Goal: Information Seeking & Learning: Learn about a topic

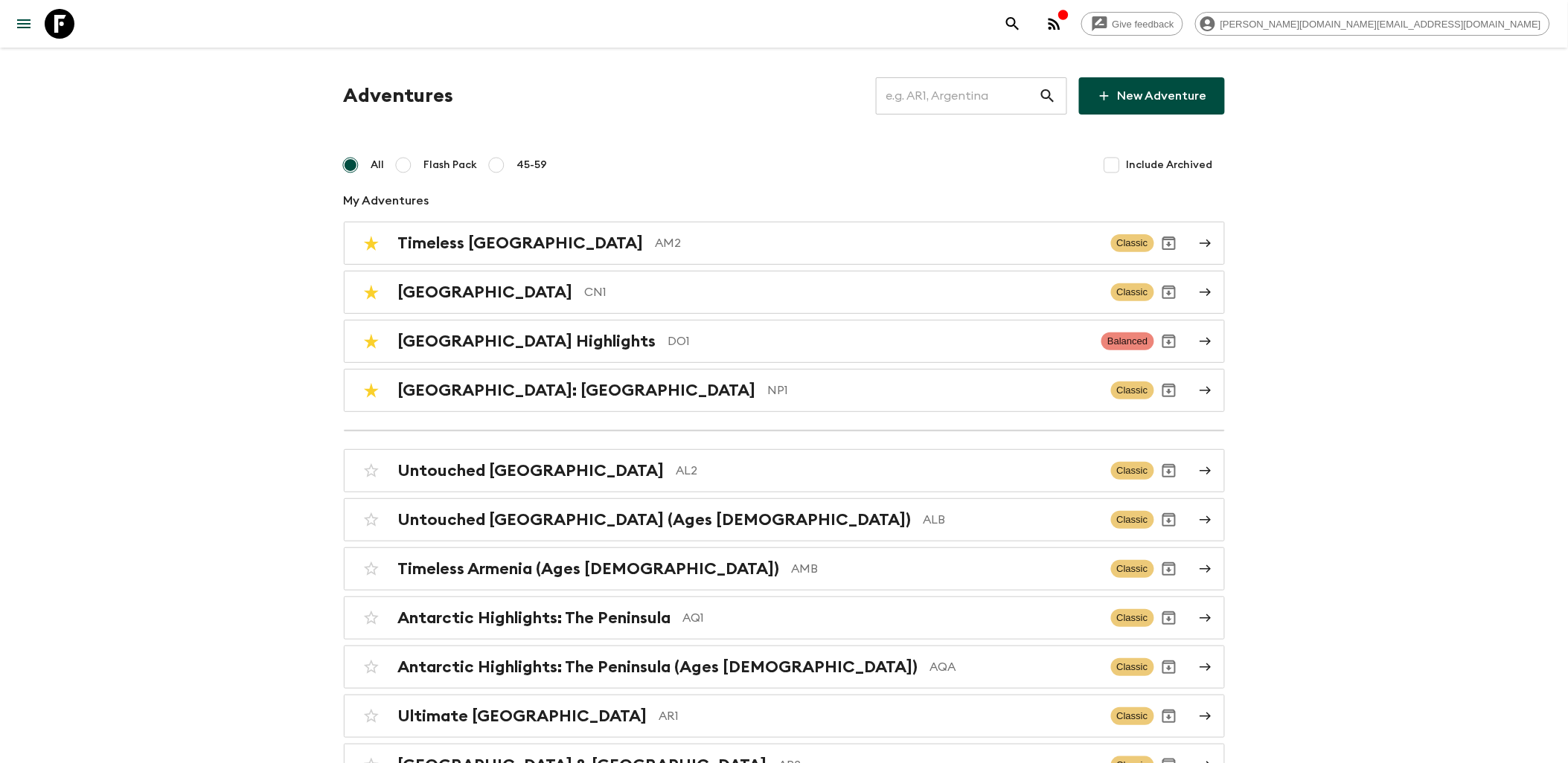
click at [1038, 95] on input "text" at bounding box center [957, 95] width 163 height 42
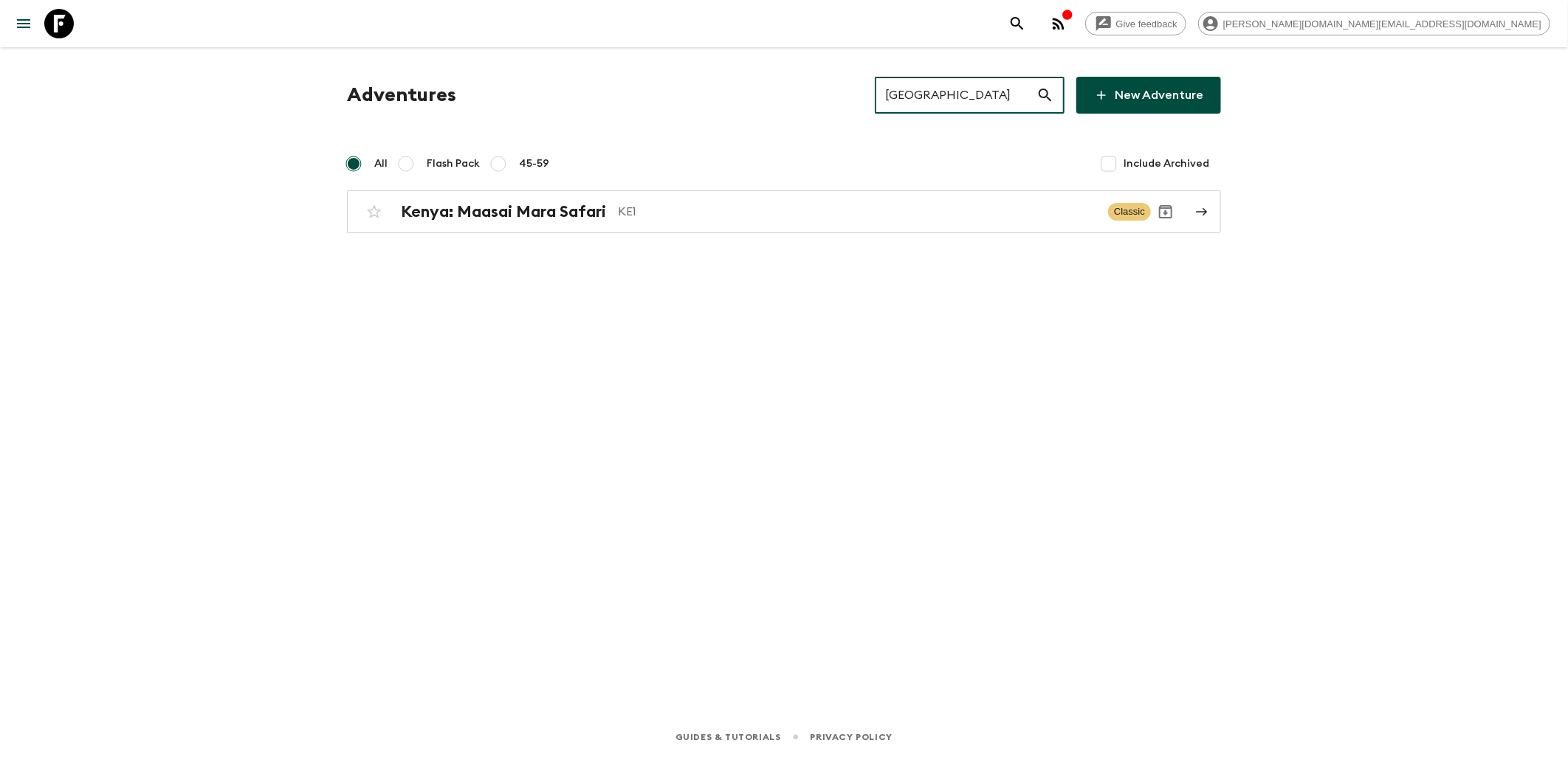
drag, startPoint x: 1003, startPoint y: 90, endPoint x: 864, endPoint y: 91, distance: 139.0
click at [864, 91] on div "Adventures kenya ​ New Adventure" at bounding box center [784, 95] width 874 height 37
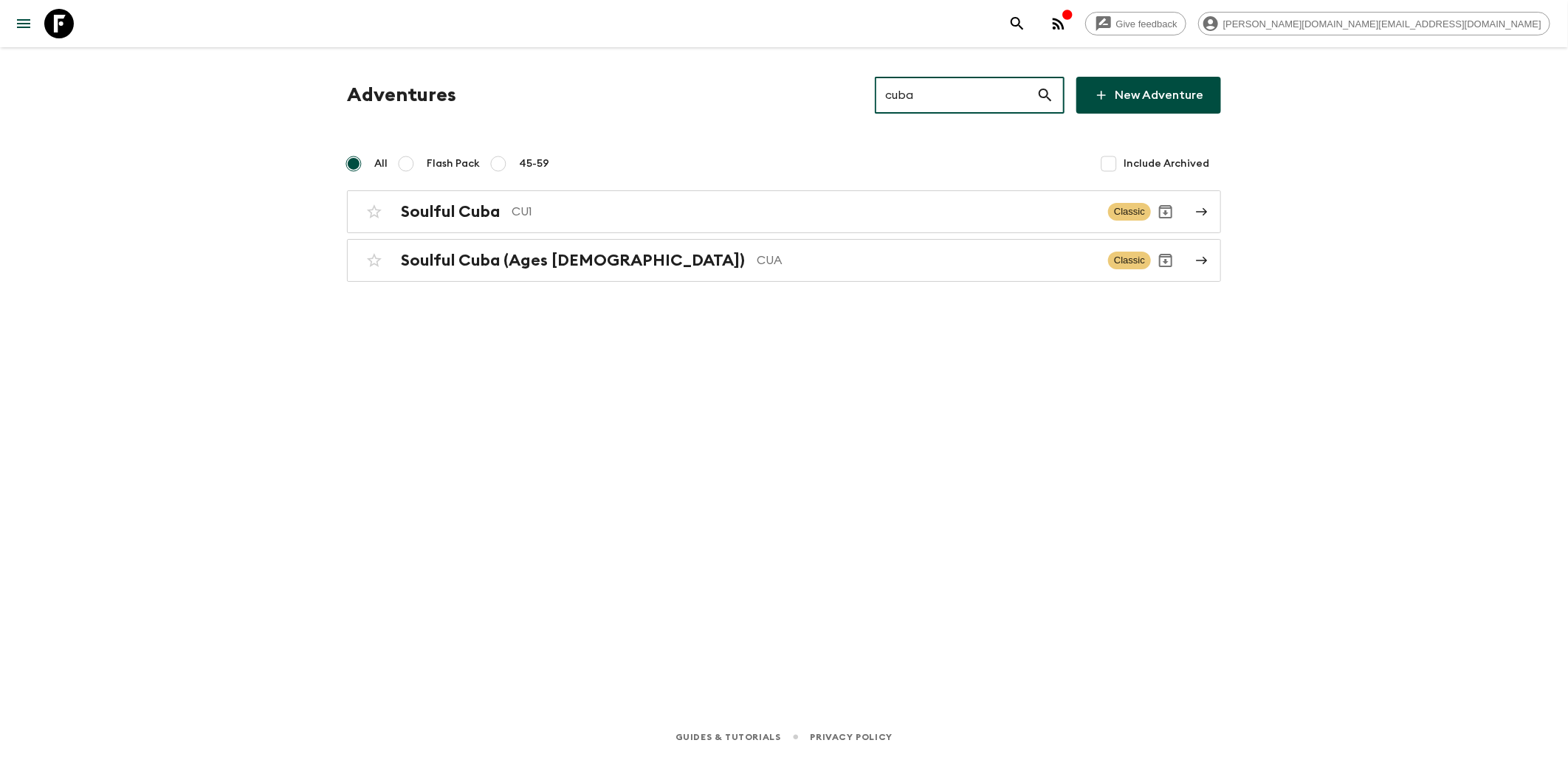
drag, startPoint x: 940, startPoint y: 96, endPoint x: 883, endPoint y: 92, distance: 57.1
click at [883, 92] on input "cuba" at bounding box center [956, 95] width 162 height 42
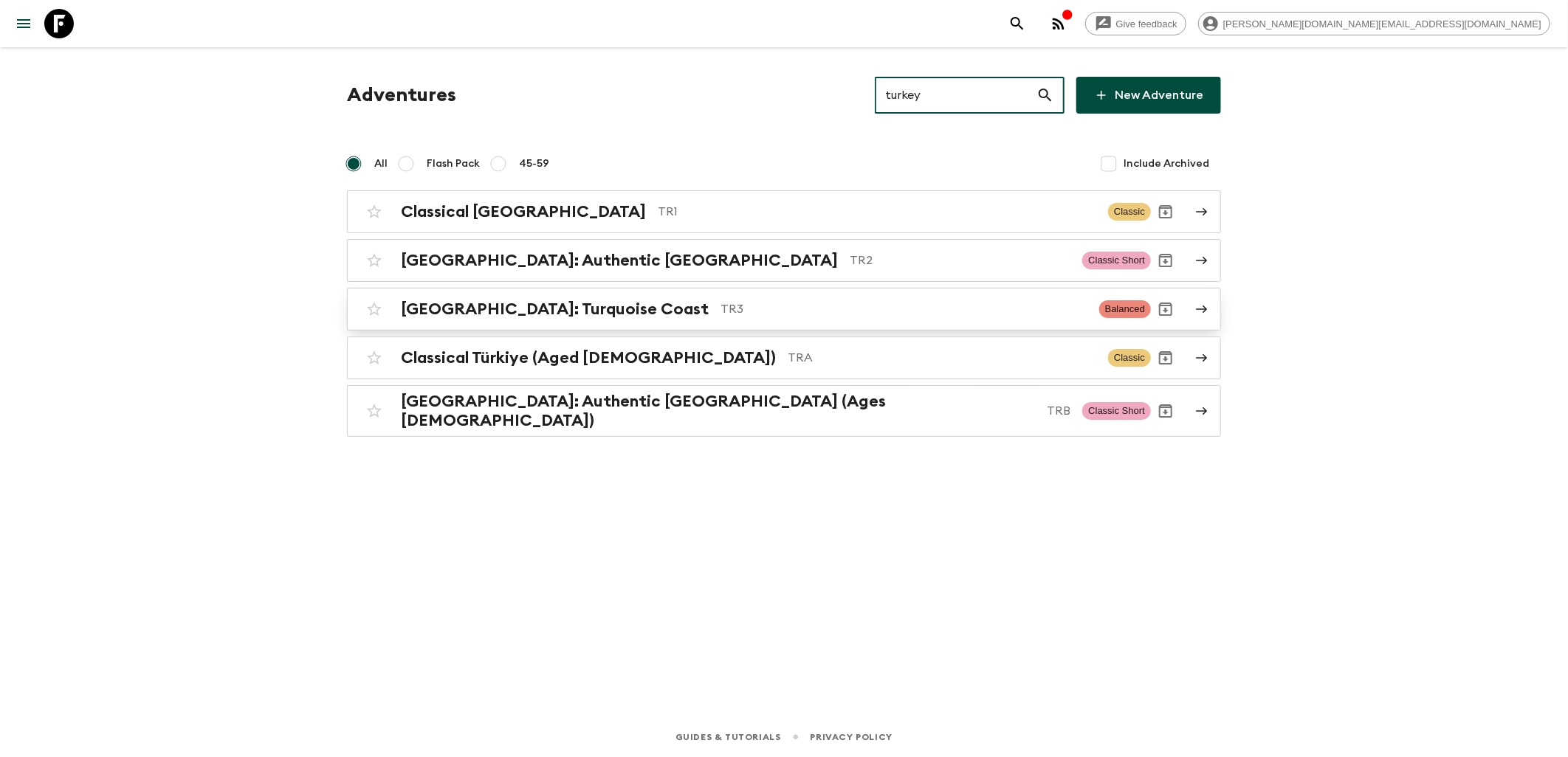
type input "turkey"
click at [563, 294] on div "[GEOGRAPHIC_DATA]: Turquoise Coast TR3 Balanced" at bounding box center [755, 309] width 792 height 29
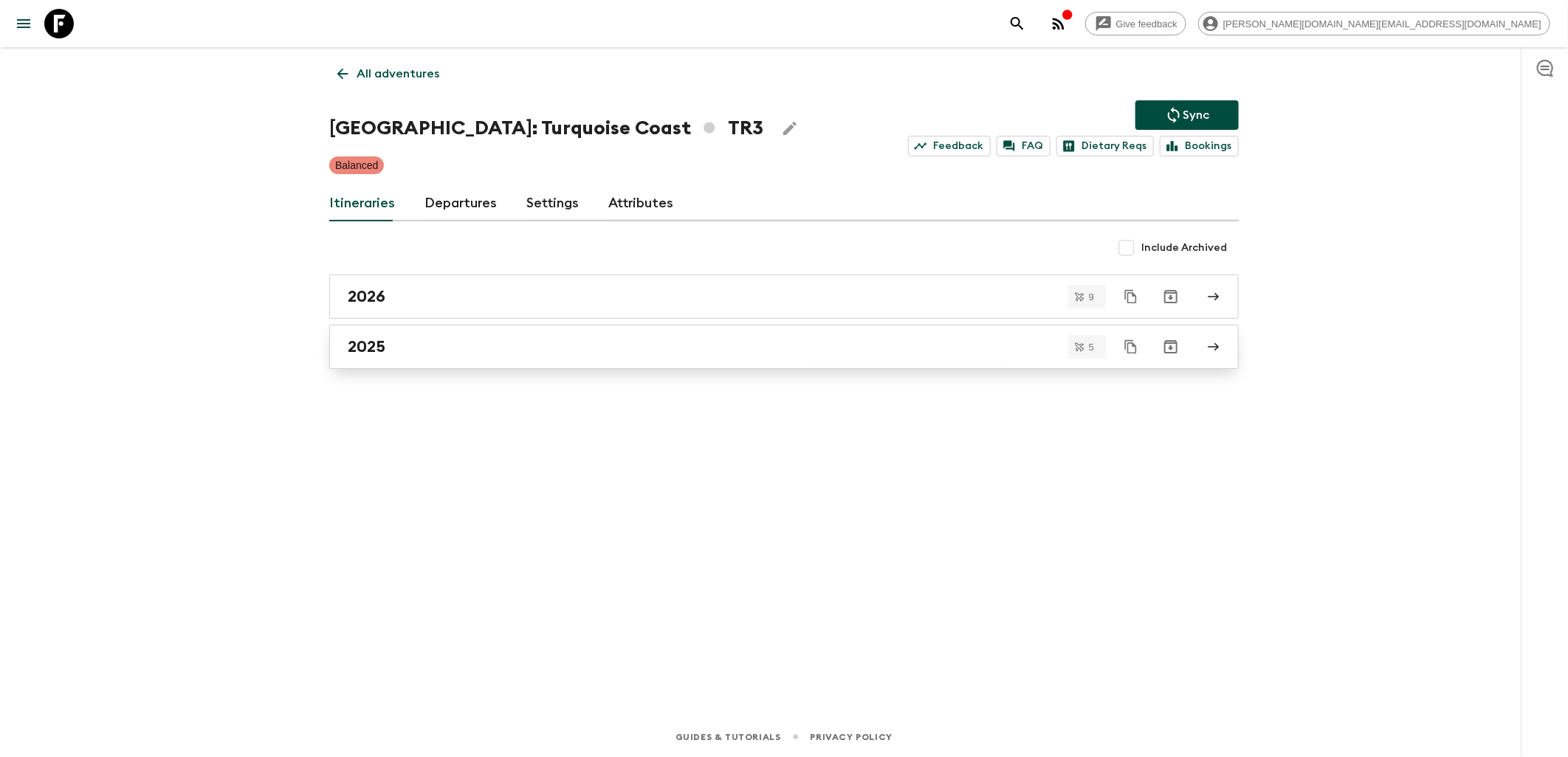
click at [424, 341] on div "2025" at bounding box center [771, 346] width 845 height 19
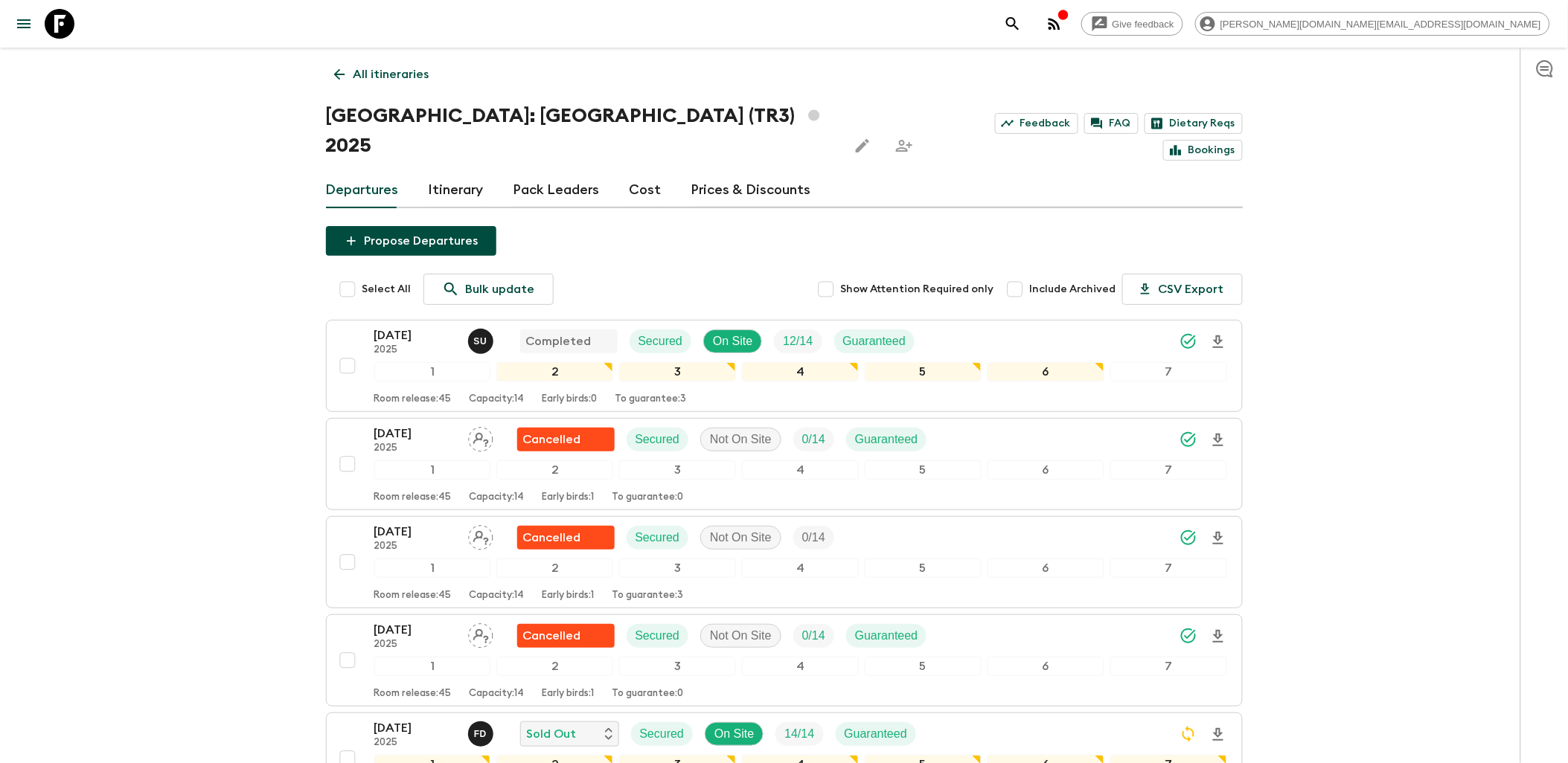
drag, startPoint x: 73, startPoint y: 30, endPoint x: 142, endPoint y: 38, distance: 69.5
click at [73, 30] on icon at bounding box center [59, 24] width 30 height 30
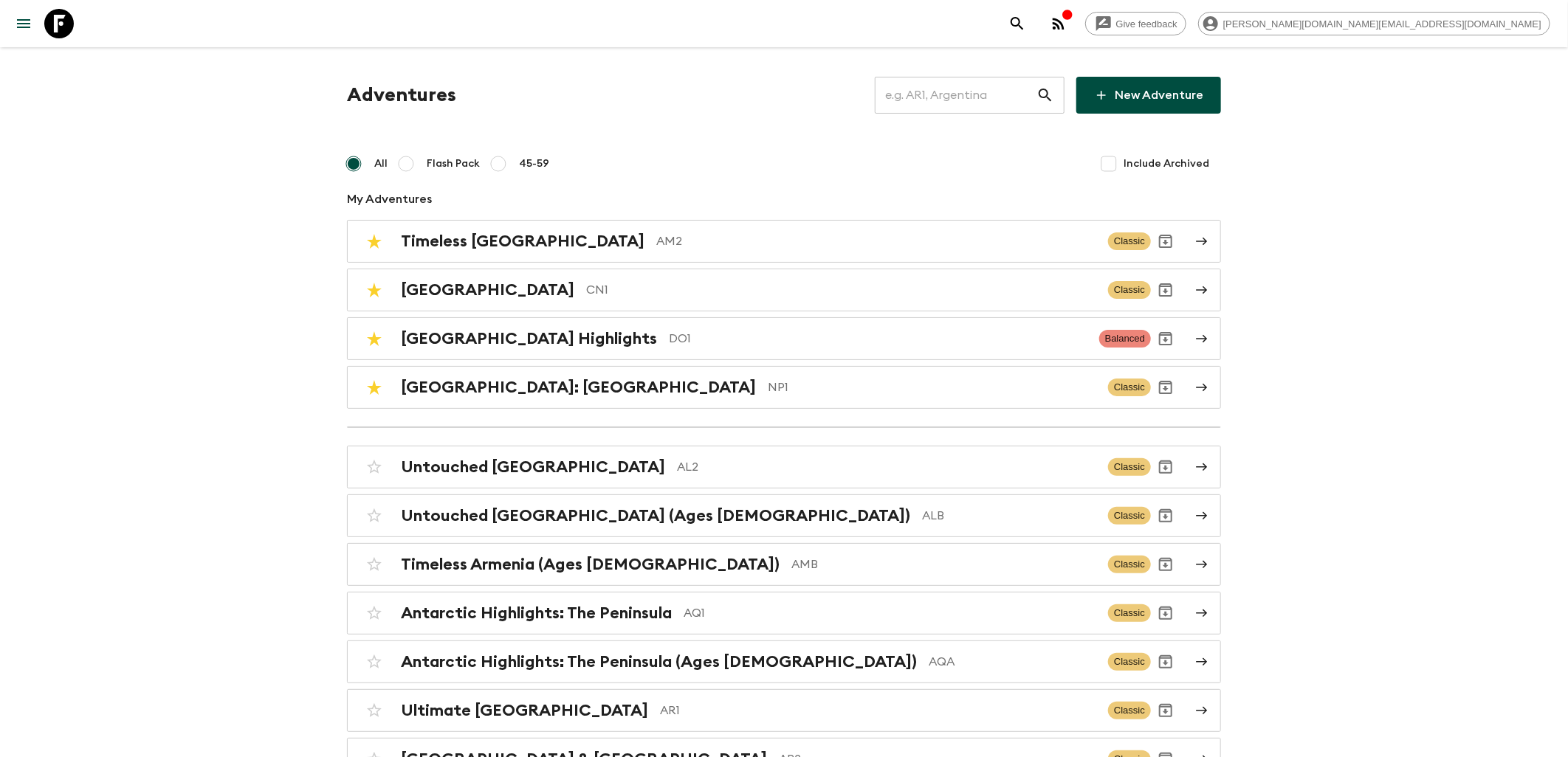
click at [908, 91] on input "text" at bounding box center [956, 95] width 162 height 42
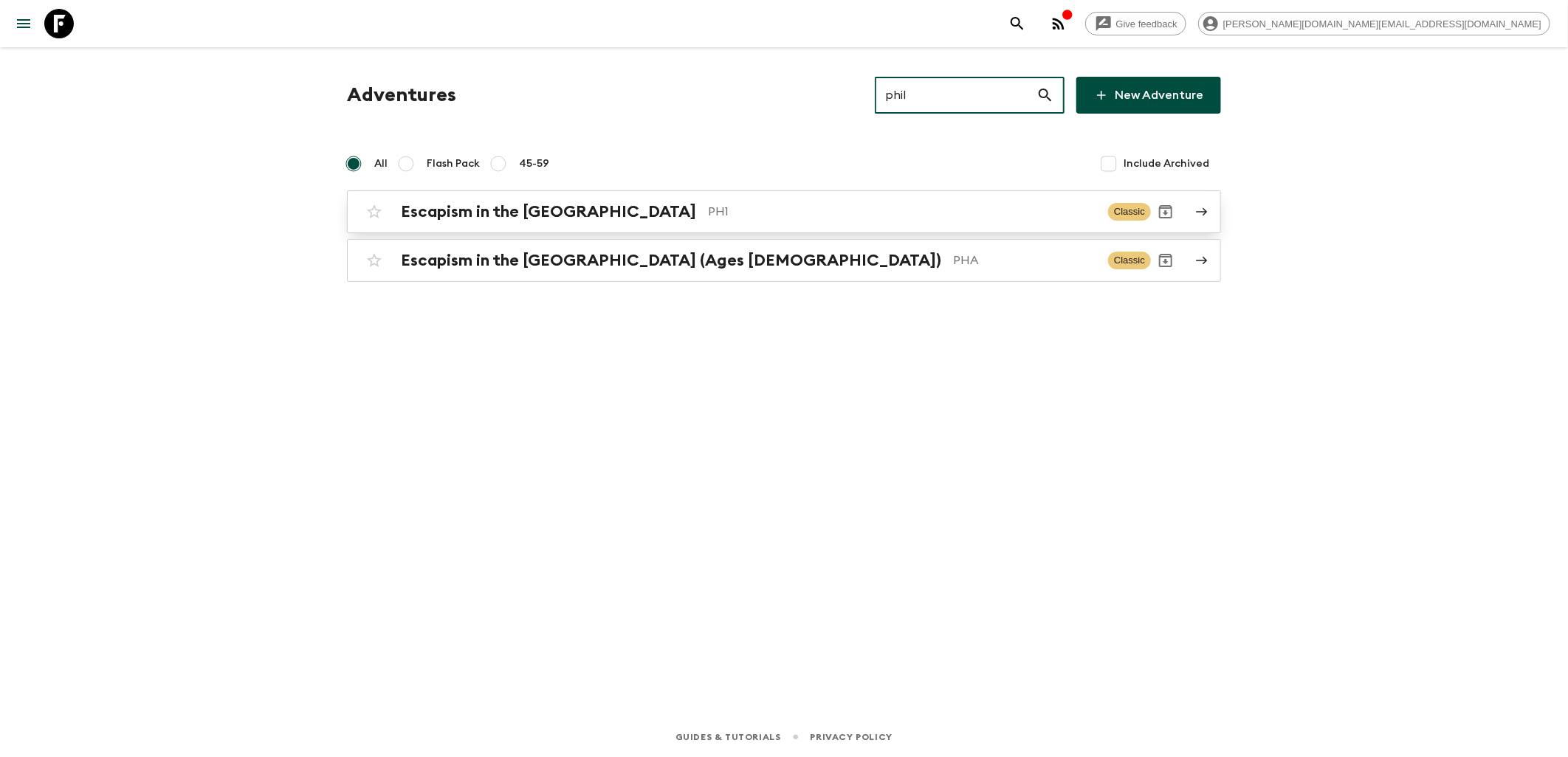
type input "phil"
click at [613, 225] on div "Escapism in the [GEOGRAPHIC_DATA] PH1 Classic" at bounding box center [755, 212] width 792 height 29
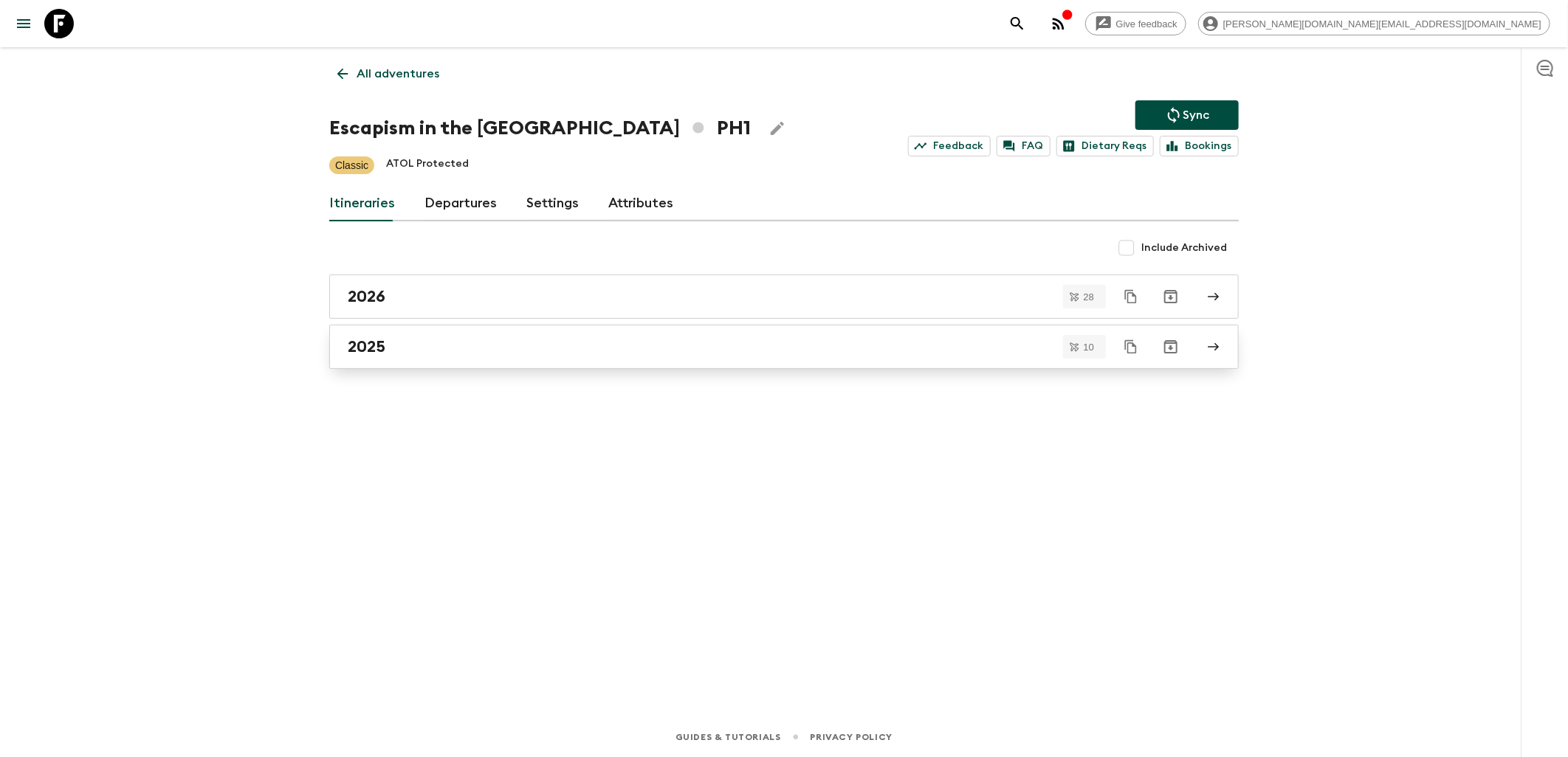
click at [462, 340] on div "2025" at bounding box center [771, 346] width 845 height 19
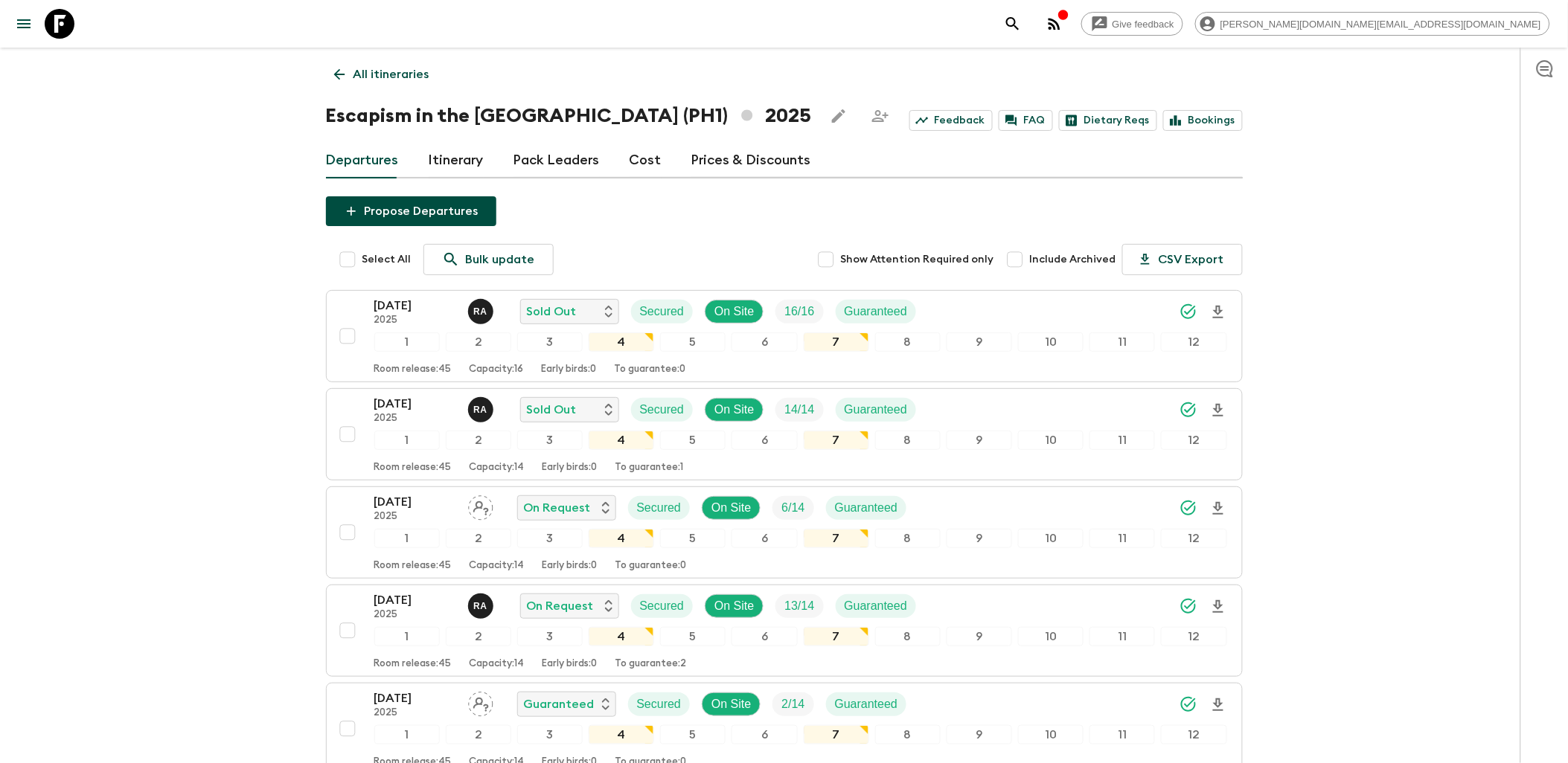
click at [78, 22] on div "Give feedback [PERSON_NAME][DOMAIN_NAME][EMAIL_ADDRESS][DOMAIN_NAME]" at bounding box center [784, 24] width 1568 height 48
click at [71, 22] on icon at bounding box center [59, 24] width 30 height 30
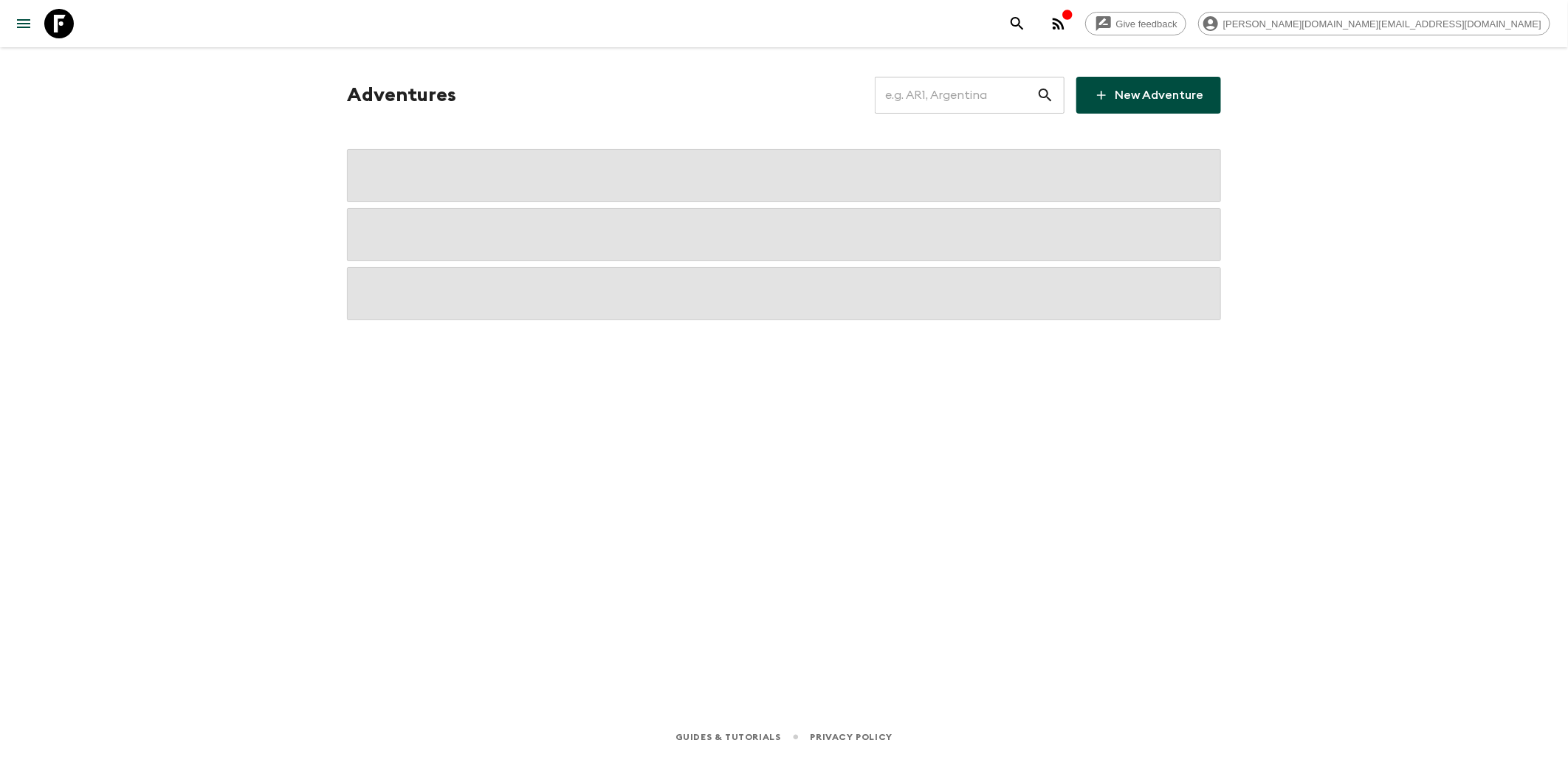
click at [967, 97] on input "text" at bounding box center [956, 95] width 162 height 42
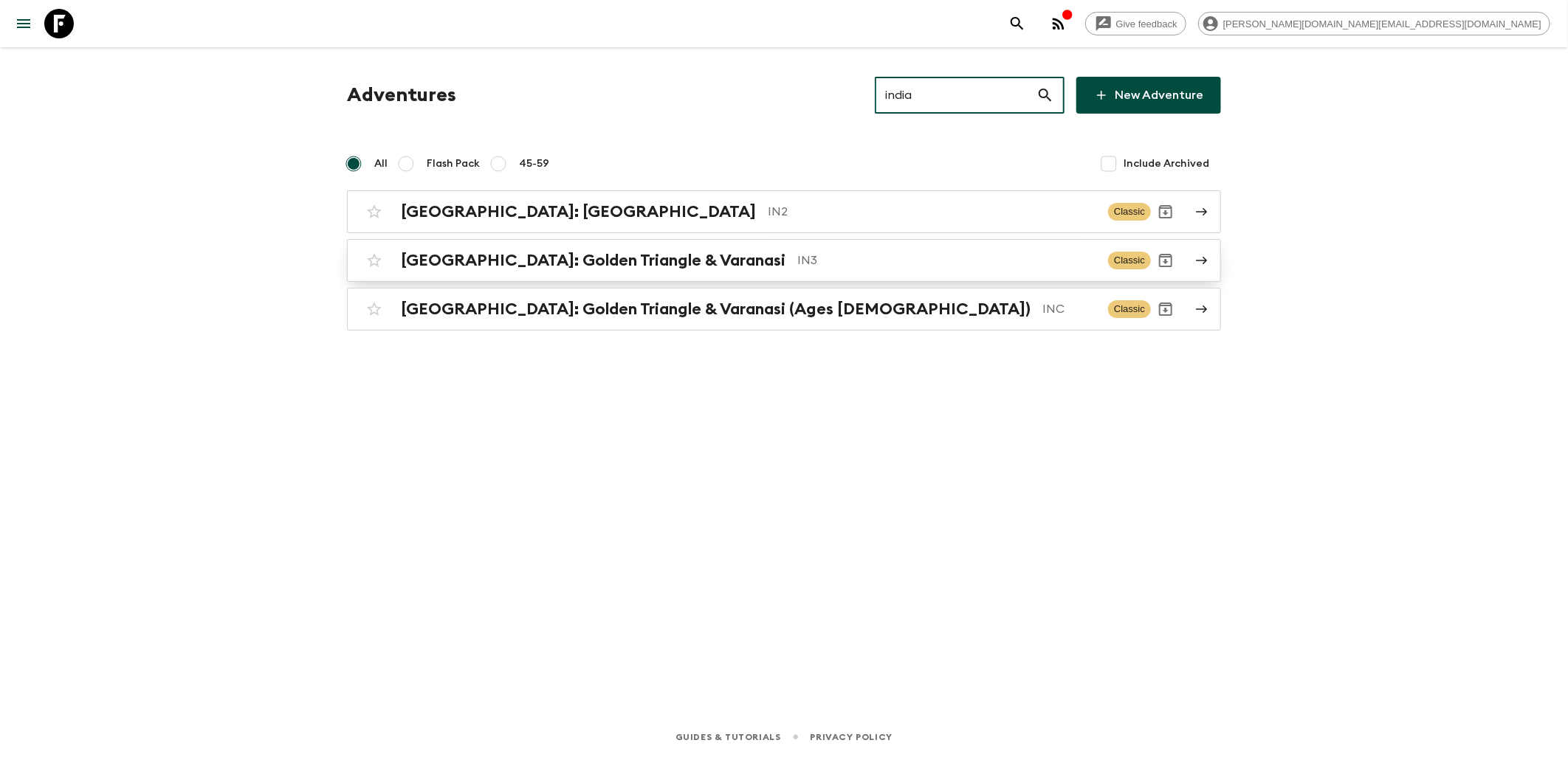
type input "india"
click at [625, 260] on h2 "[GEOGRAPHIC_DATA]: Golden Triangle & Varanasi" at bounding box center [593, 260] width 385 height 19
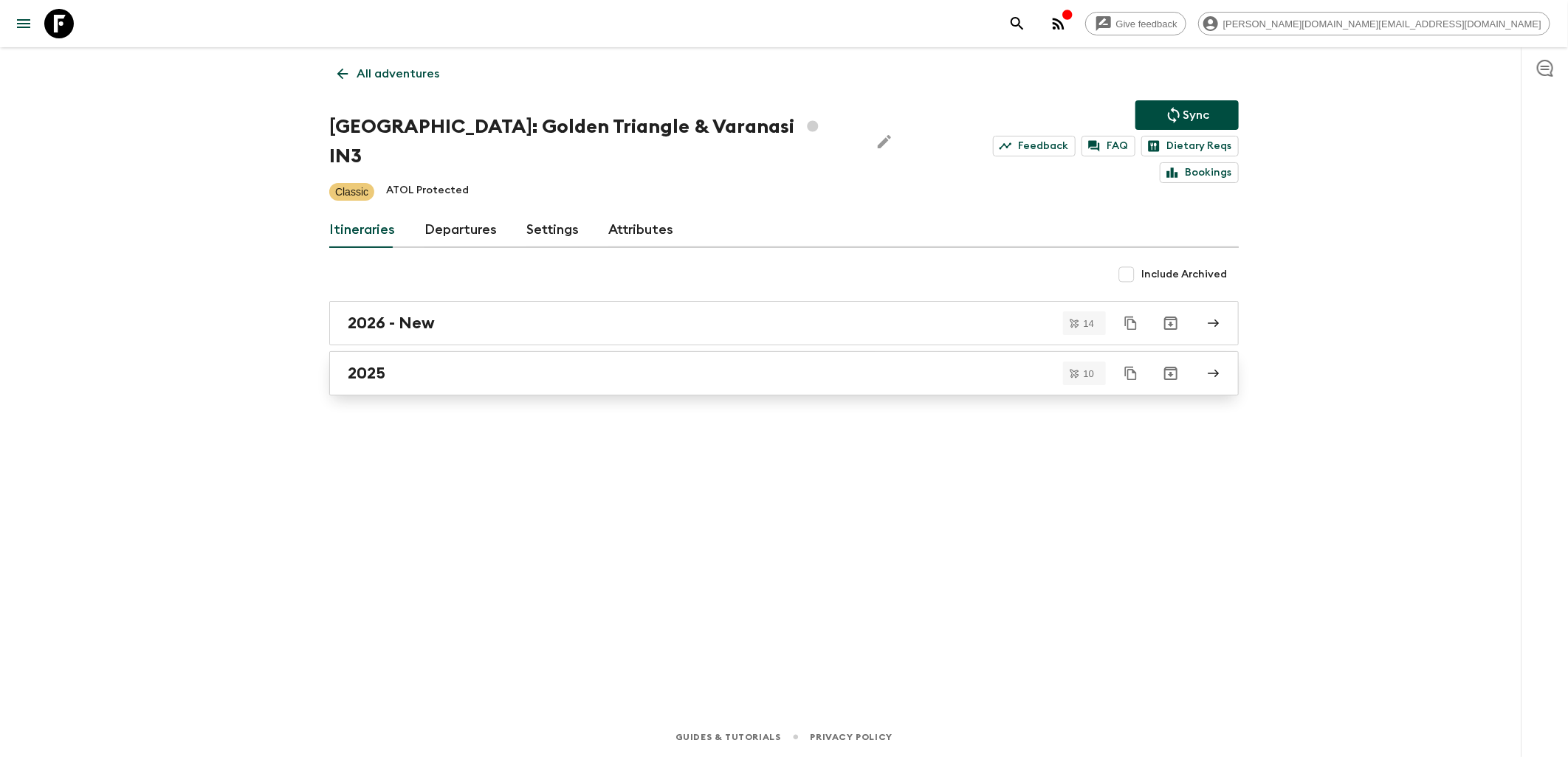
click at [413, 363] on div "2025" at bounding box center [771, 372] width 845 height 19
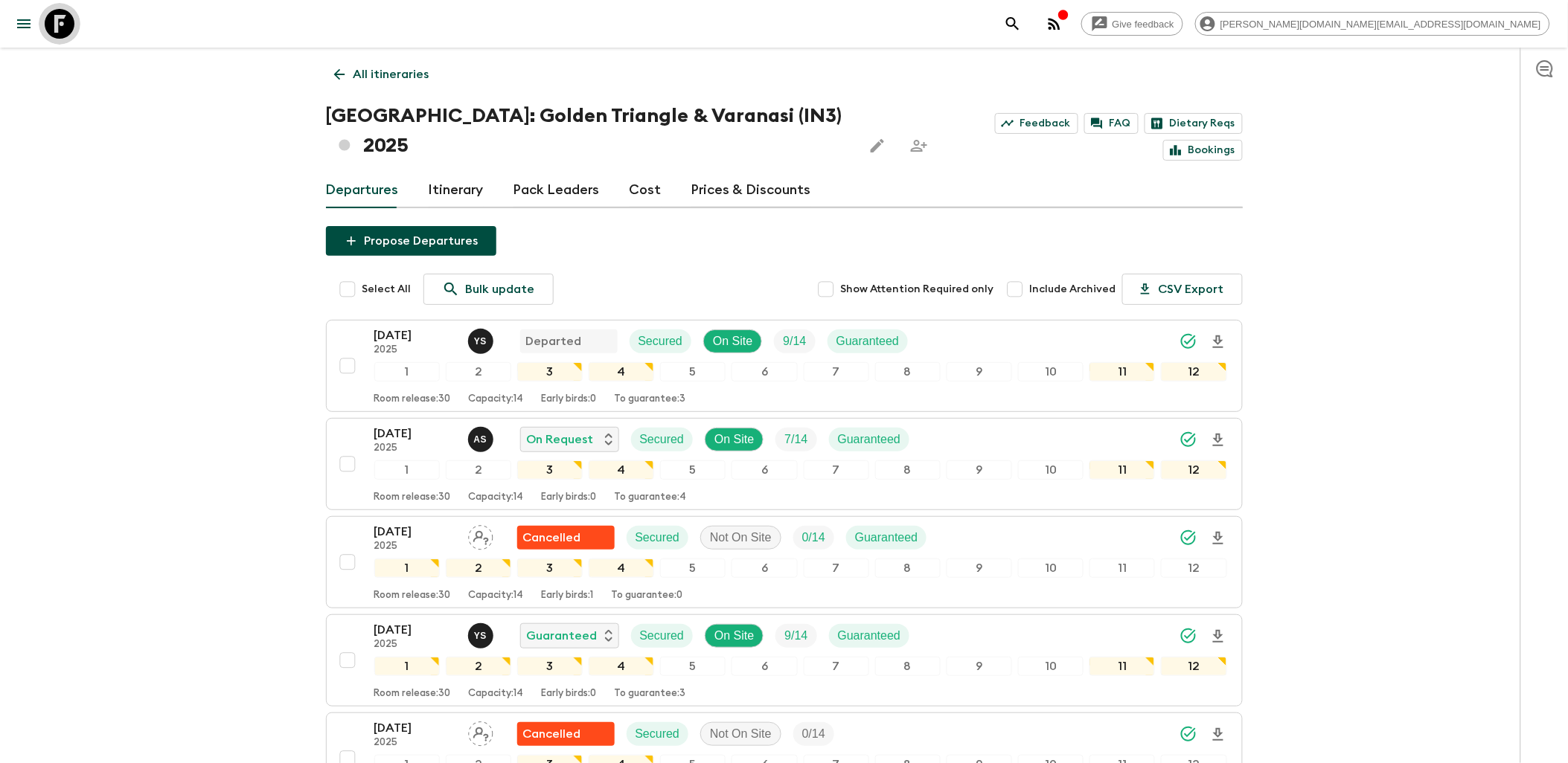
click at [71, 31] on icon at bounding box center [59, 24] width 30 height 30
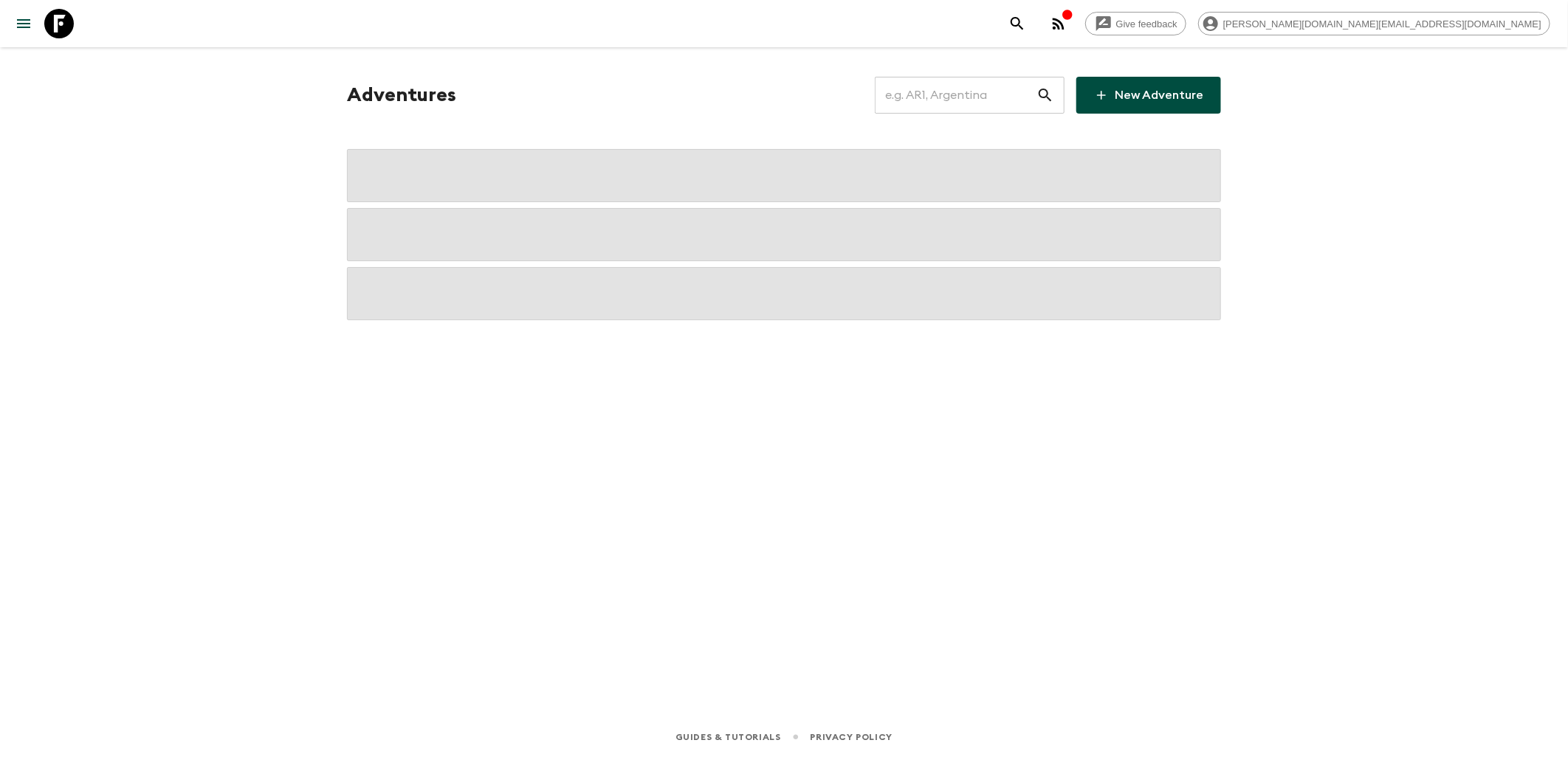
click at [975, 99] on input "text" at bounding box center [956, 95] width 162 height 42
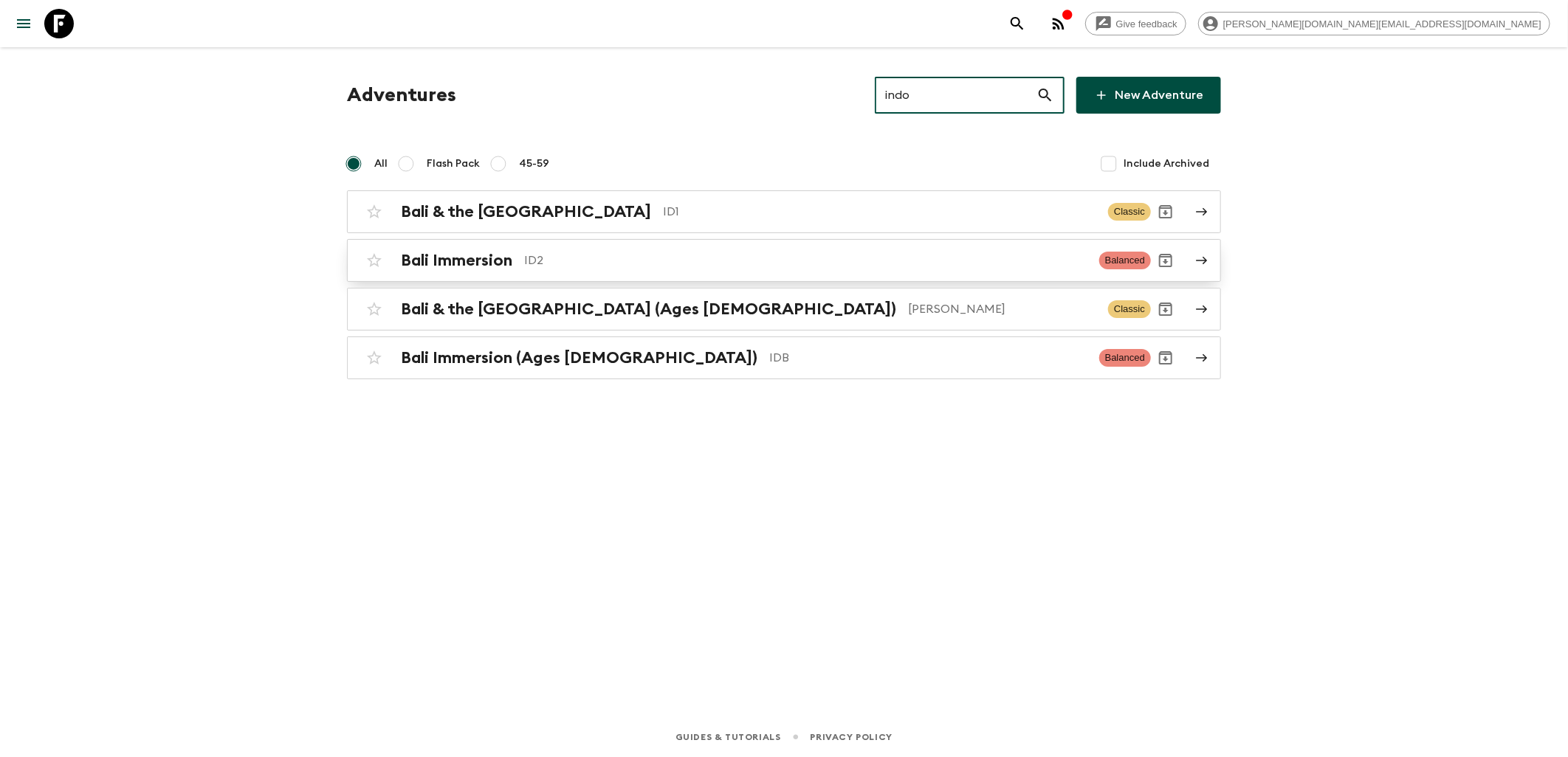
type input "indo"
click at [543, 263] on p "ID2" at bounding box center [805, 260] width 563 height 18
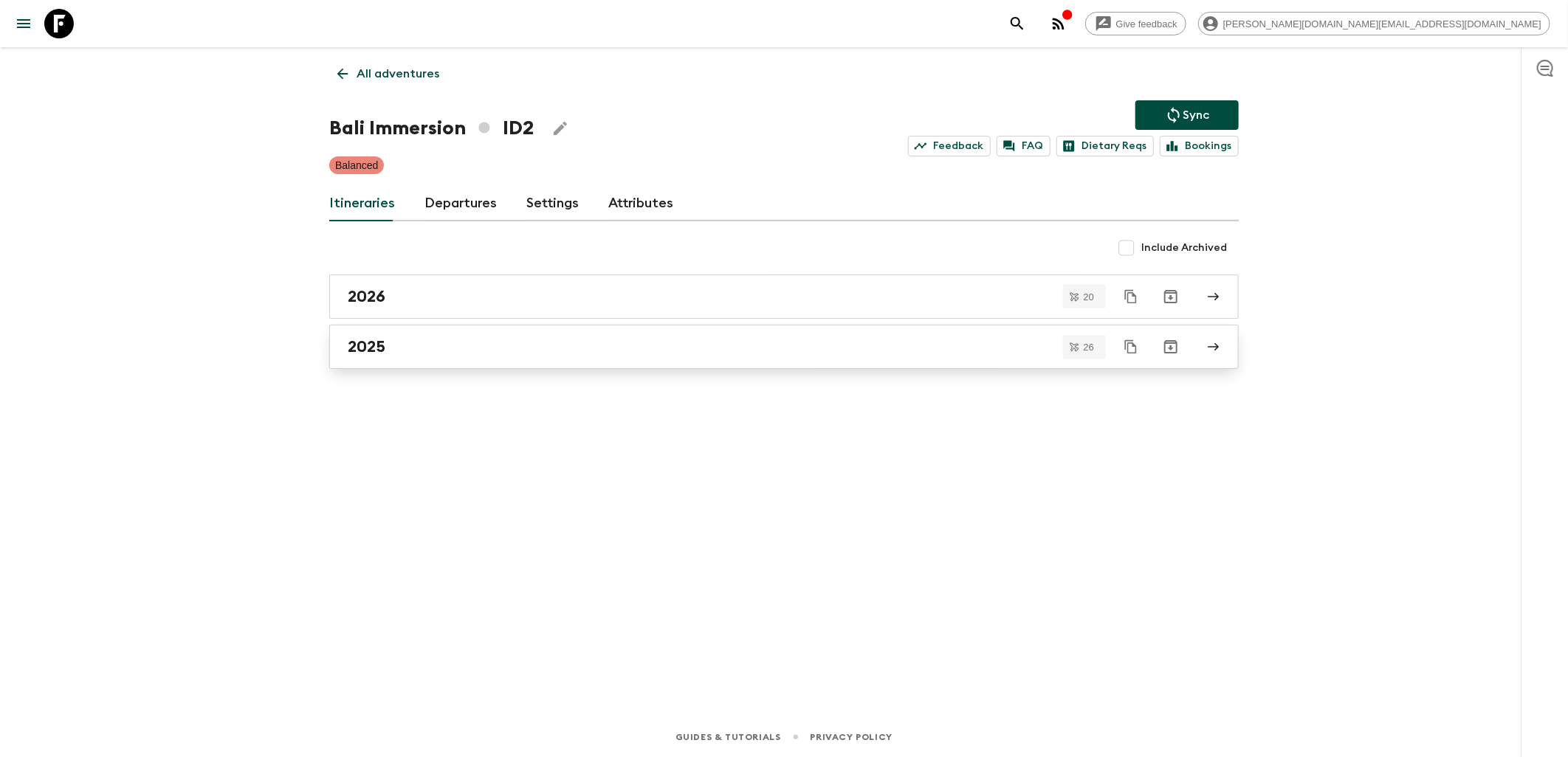
click at [426, 345] on div "2025" at bounding box center [771, 346] width 845 height 19
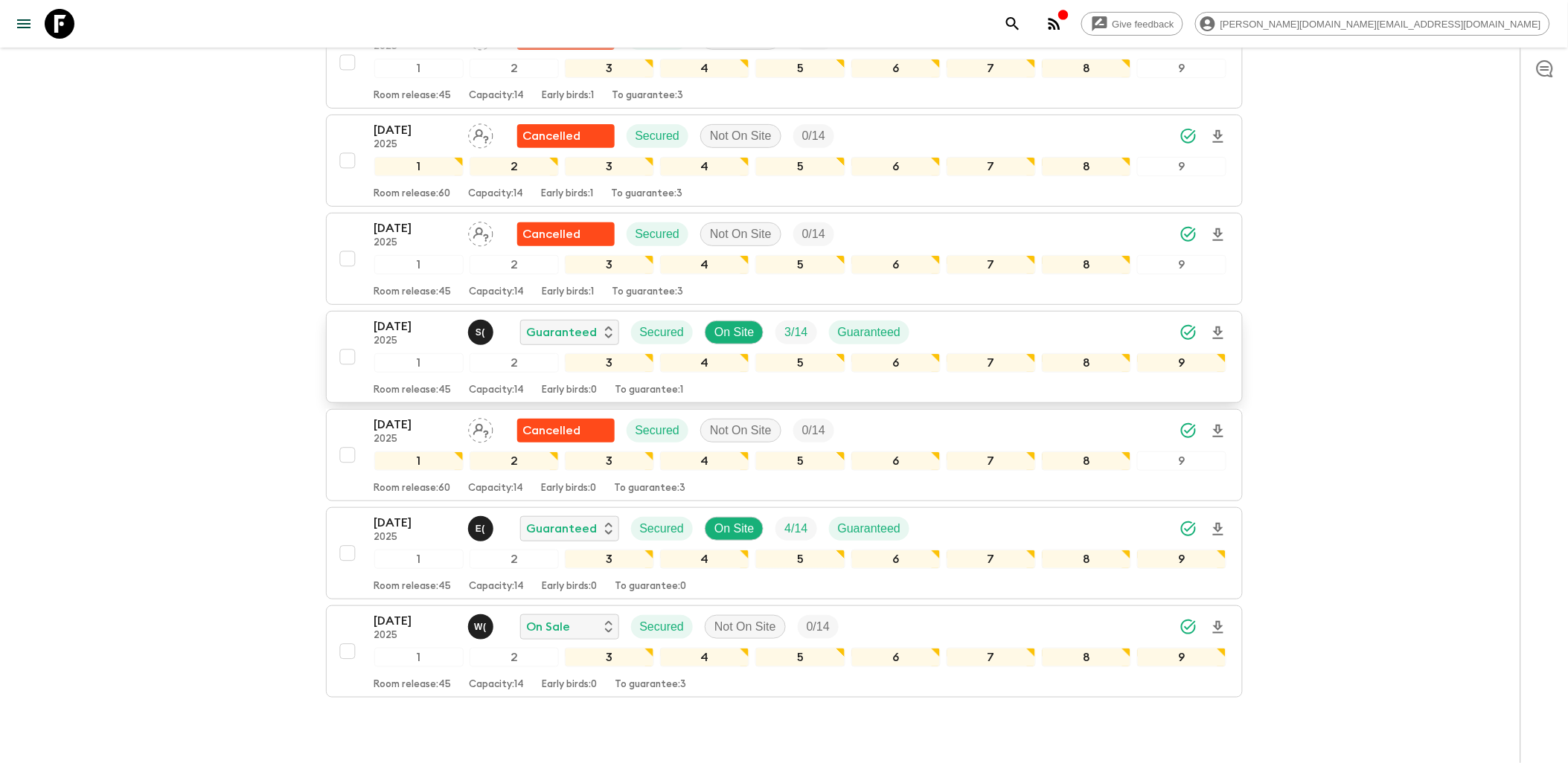
scroll to position [2147, 0]
